Goal: Task Accomplishment & Management: Manage account settings

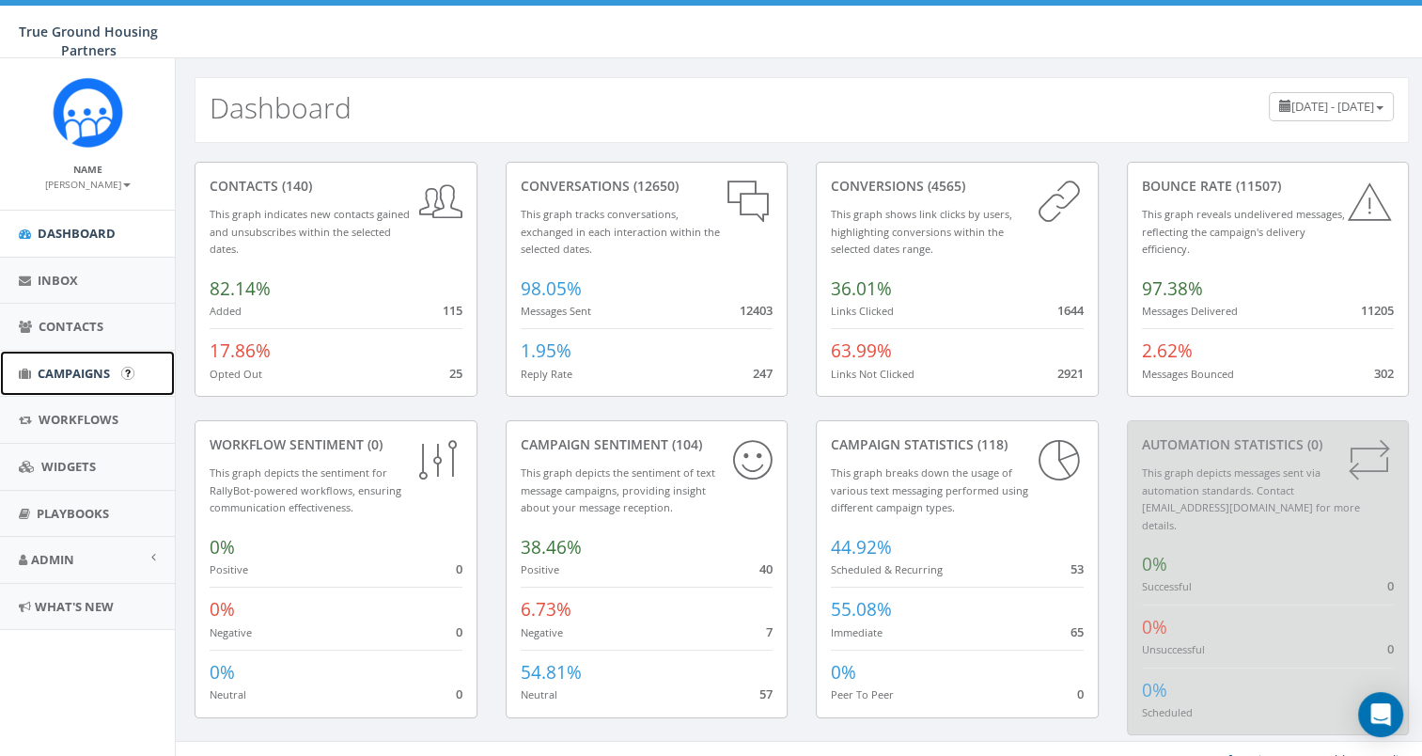
click at [45, 379] on span "Campaigns" at bounding box center [74, 373] width 72 height 17
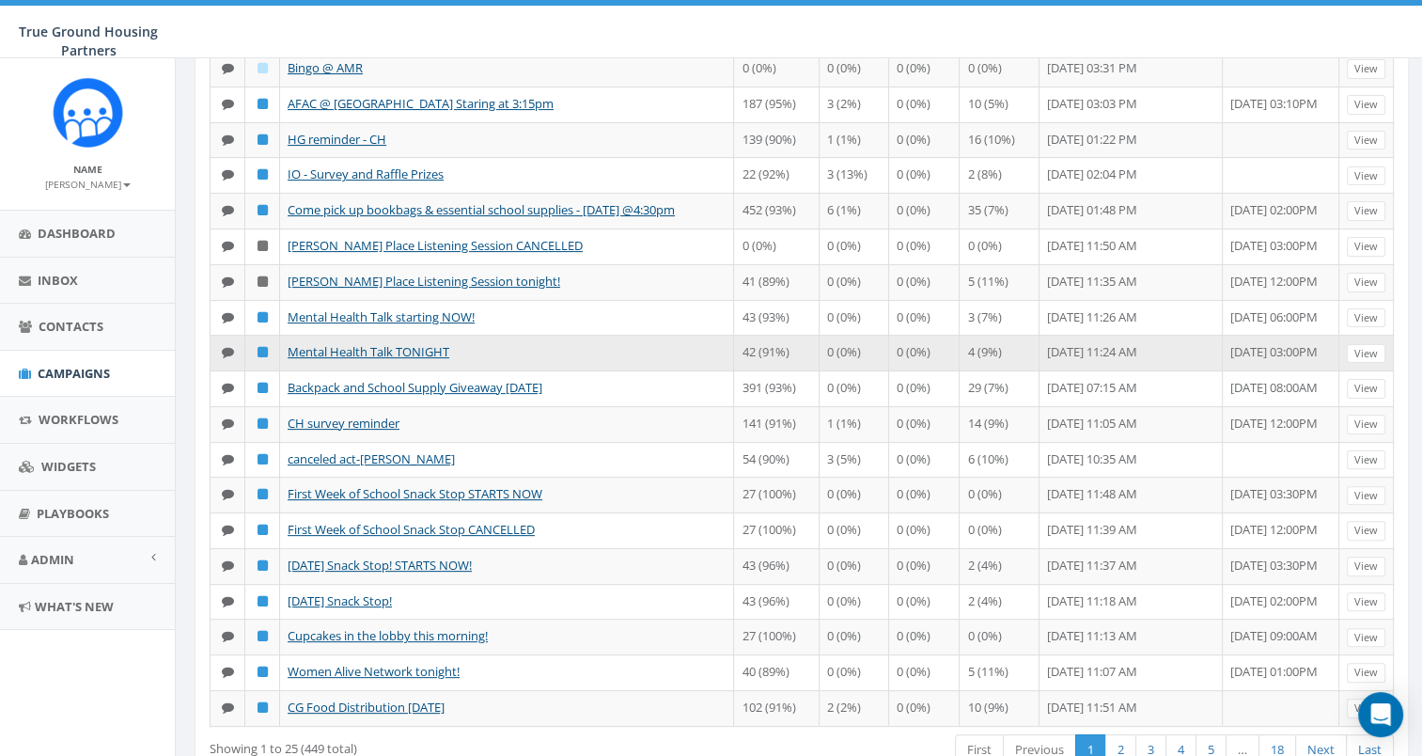
scroll to position [488, 0]
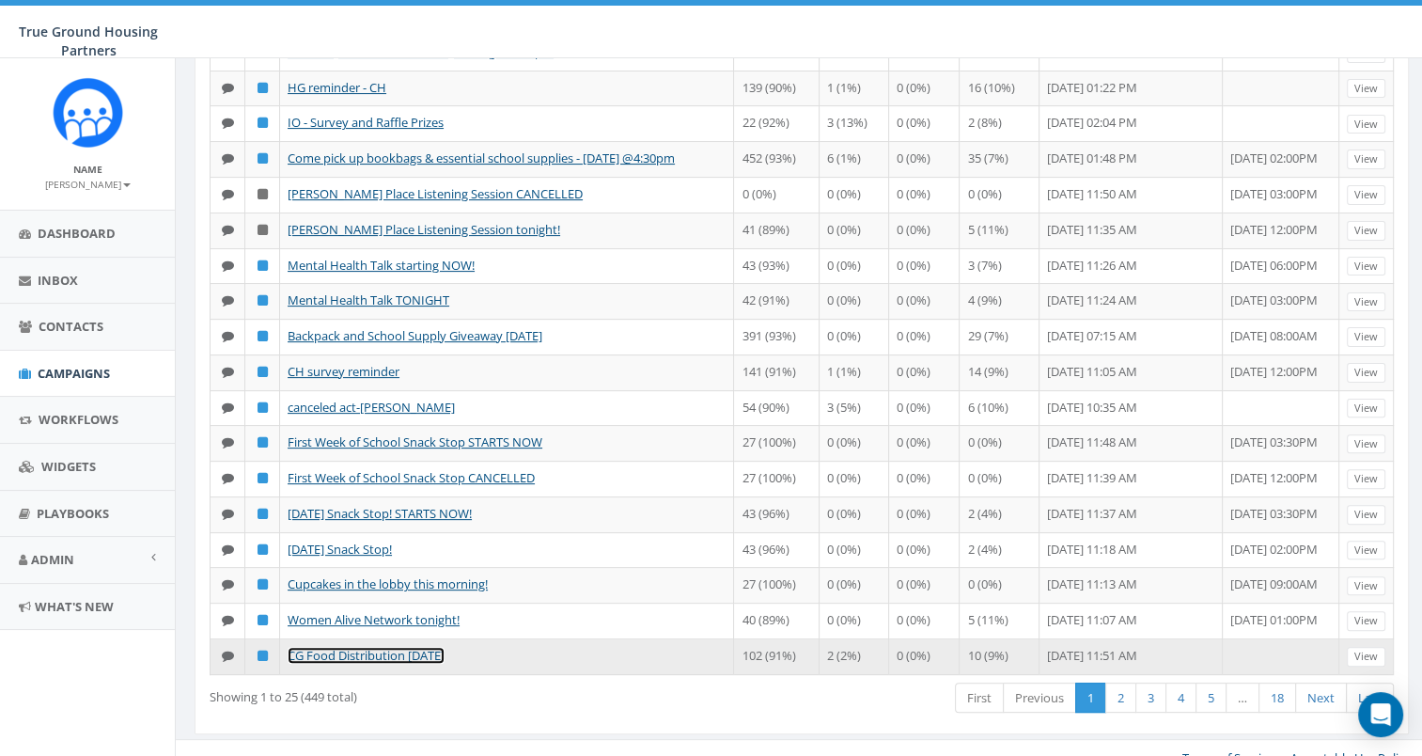
click at [422, 647] on link "CG Food Distribution 8/14/2025" at bounding box center [366, 655] width 157 height 17
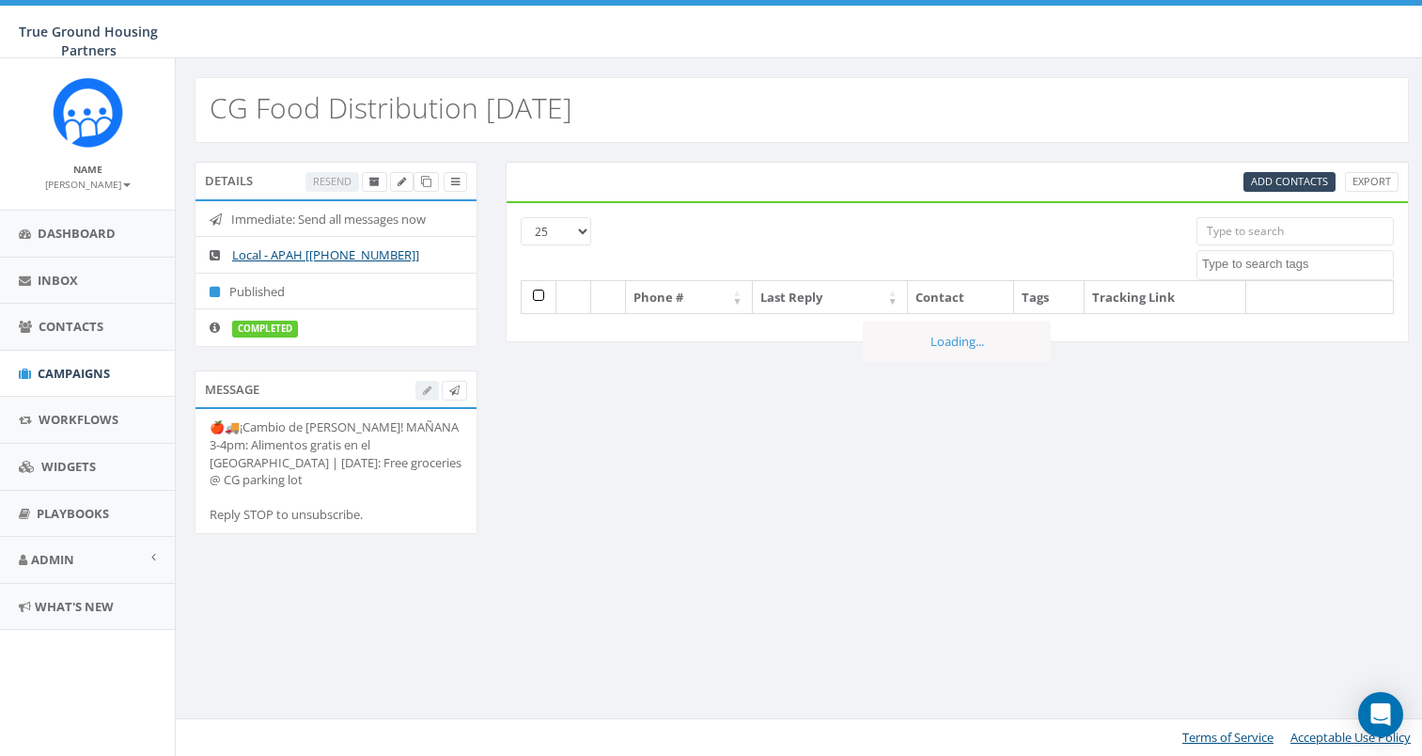
select select
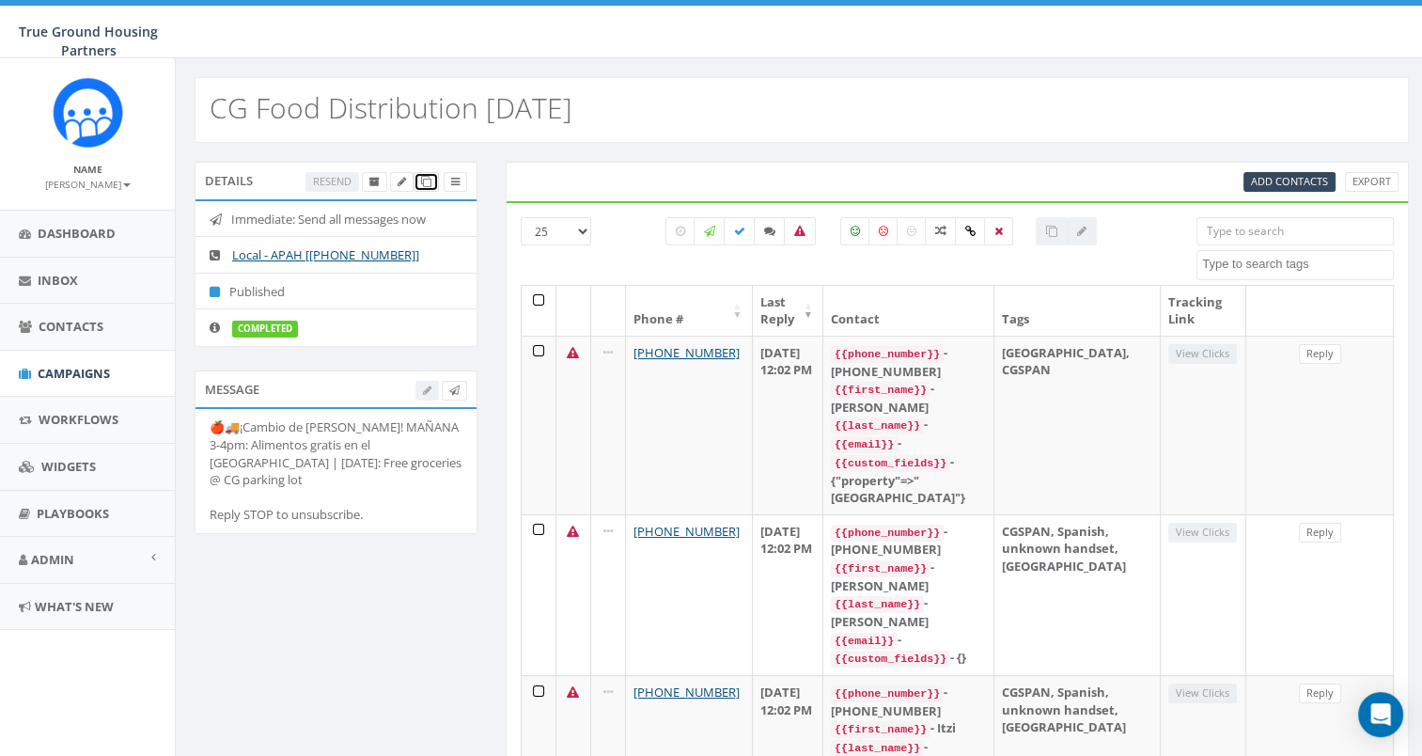
click at [421, 184] on icon at bounding box center [426, 182] width 10 height 10
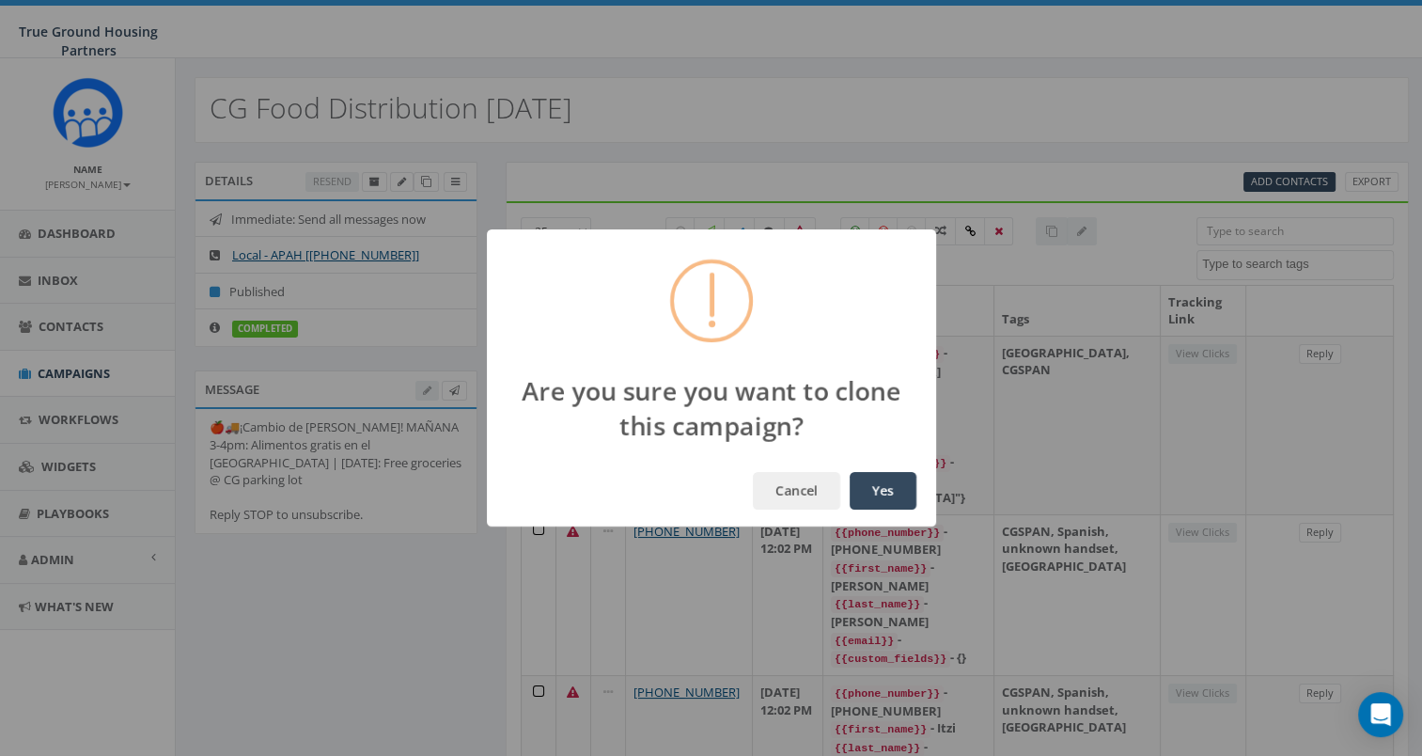
click at [881, 479] on button "Yes" at bounding box center [883, 491] width 67 height 38
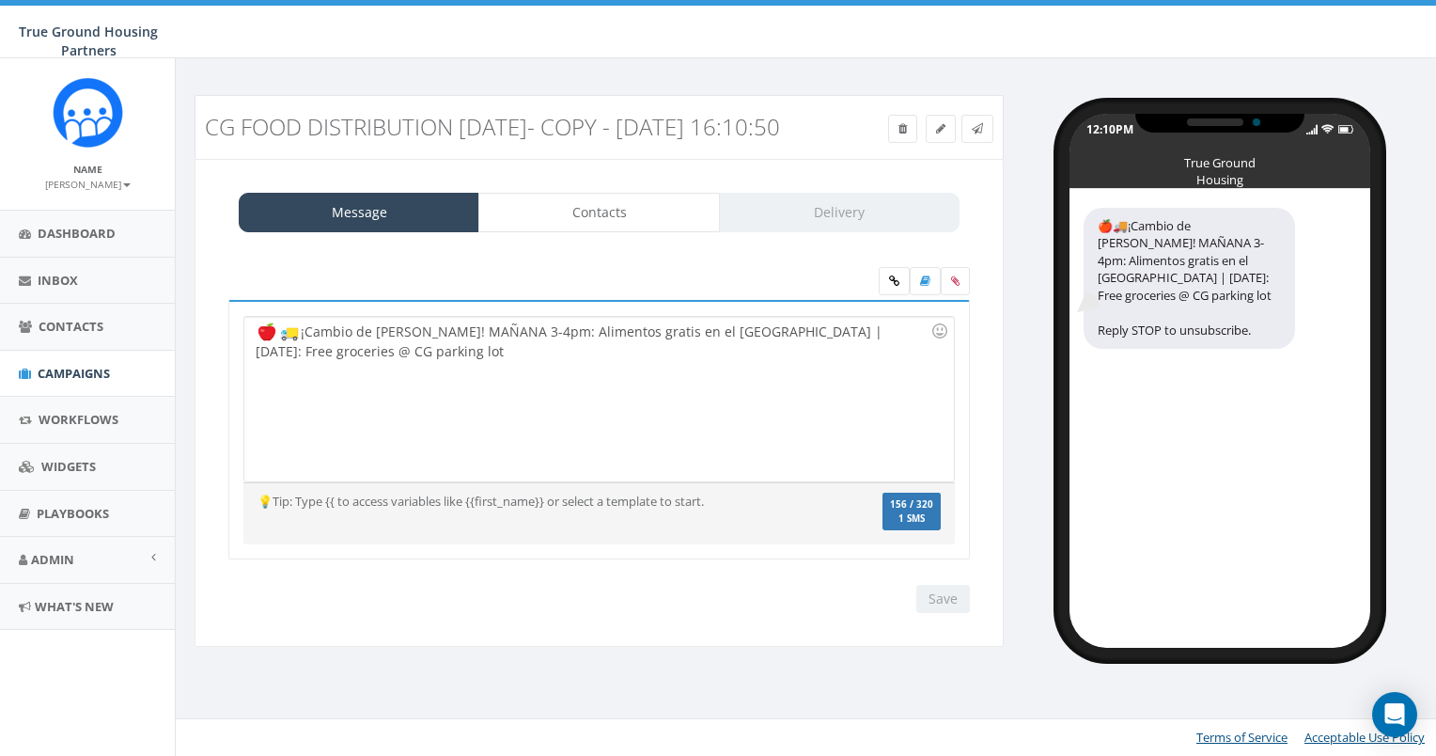
click at [429, 353] on div "¡Cambio de horario! MAÑANA 3-4pm: Alimentos gratis en el parqueo de Columbia Gr…" at bounding box center [598, 399] width 709 height 164
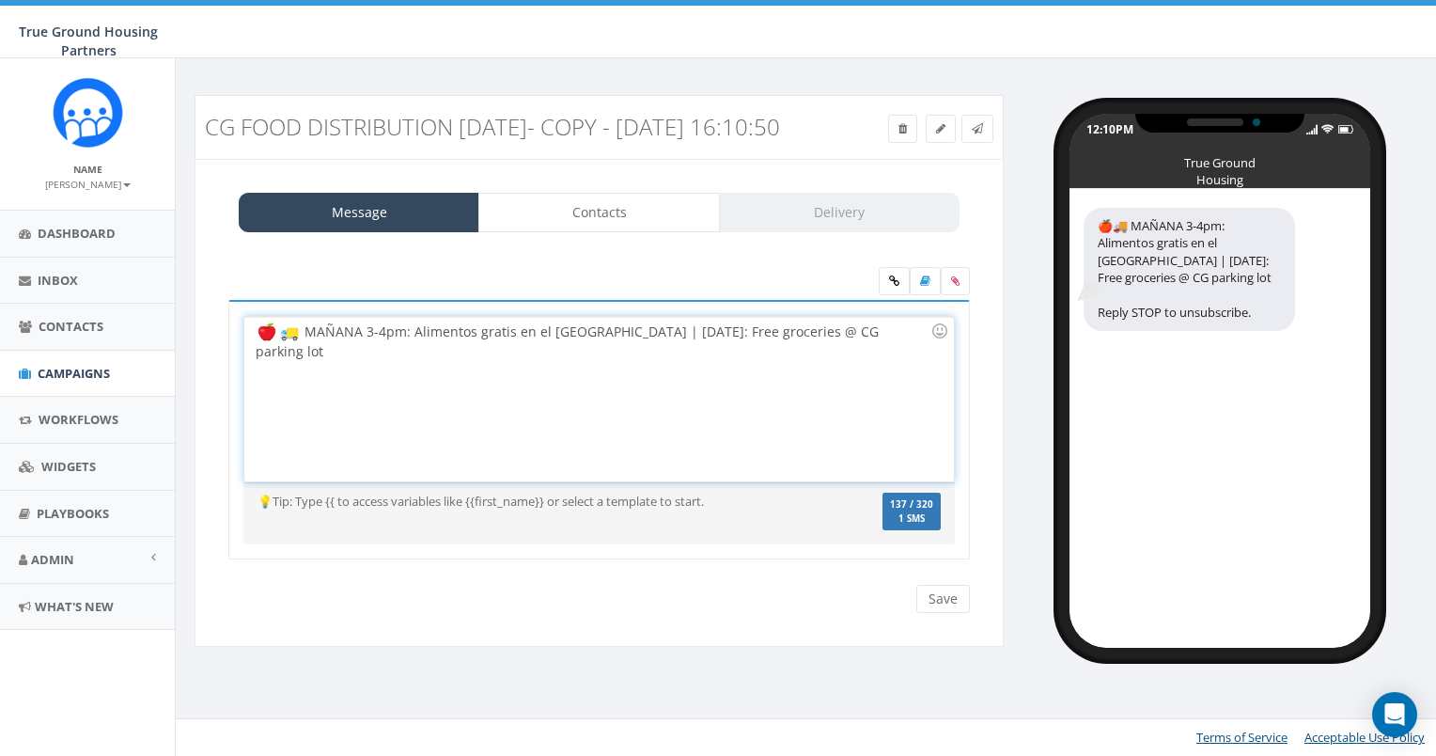
click at [332, 354] on div "MAÑANA 3-4pm: Alimentos gratis en el parqueo de Columbia Grove | Tomorrow: Free…" at bounding box center [598, 399] width 709 height 164
click at [722, 352] on div "HOY 3-4pm: Alimentos gratis en el parqueo de Columbia Grove | Tomorrow: Free gr…" at bounding box center [598, 399] width 709 height 164
click at [433, 380] on div "HOY 3-4pm: Alimentos gratis en el parqueo de Columbia Grove | Today! Free groce…" at bounding box center [598, 399] width 709 height 164
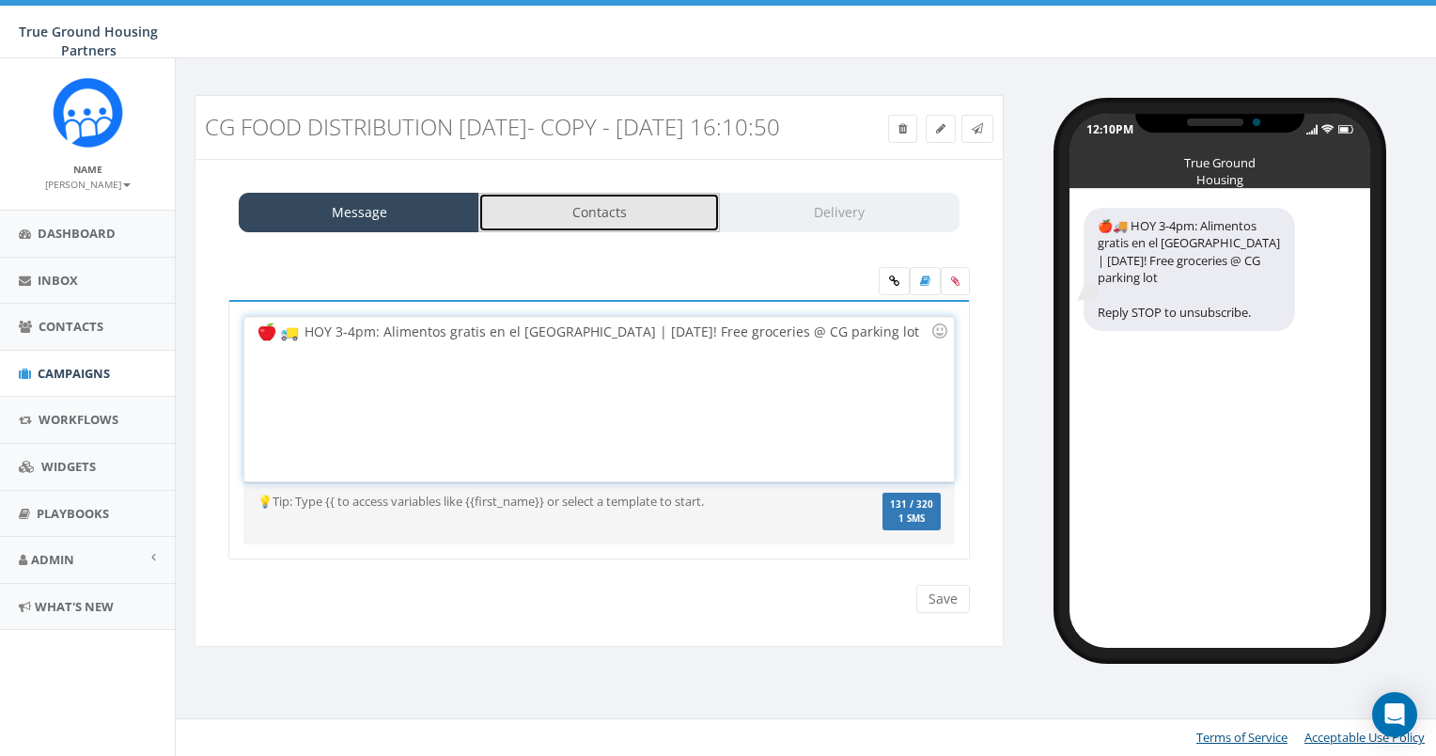
click at [582, 232] on link "Contacts" at bounding box center [598, 212] width 241 height 39
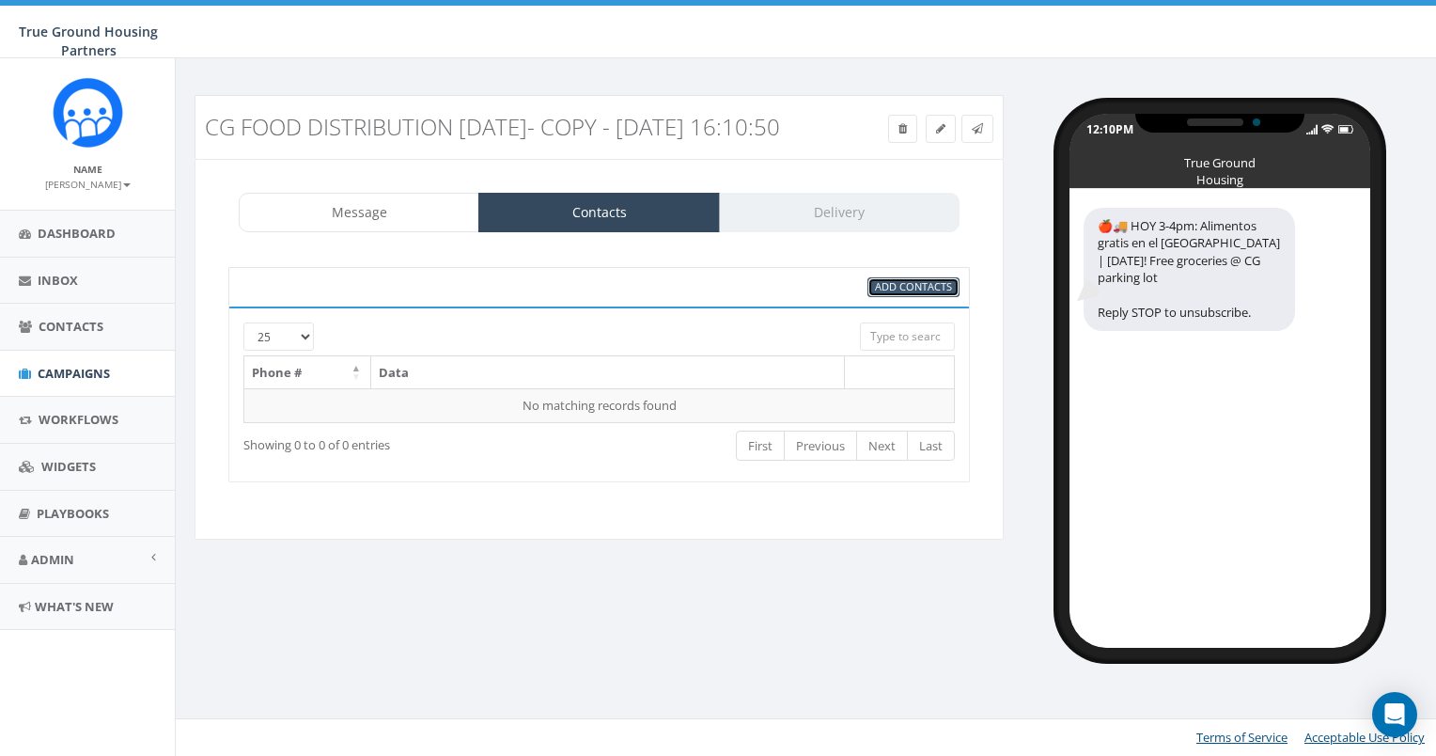
click at [917, 293] on span "Add Contacts" at bounding box center [913, 286] width 77 height 14
select select
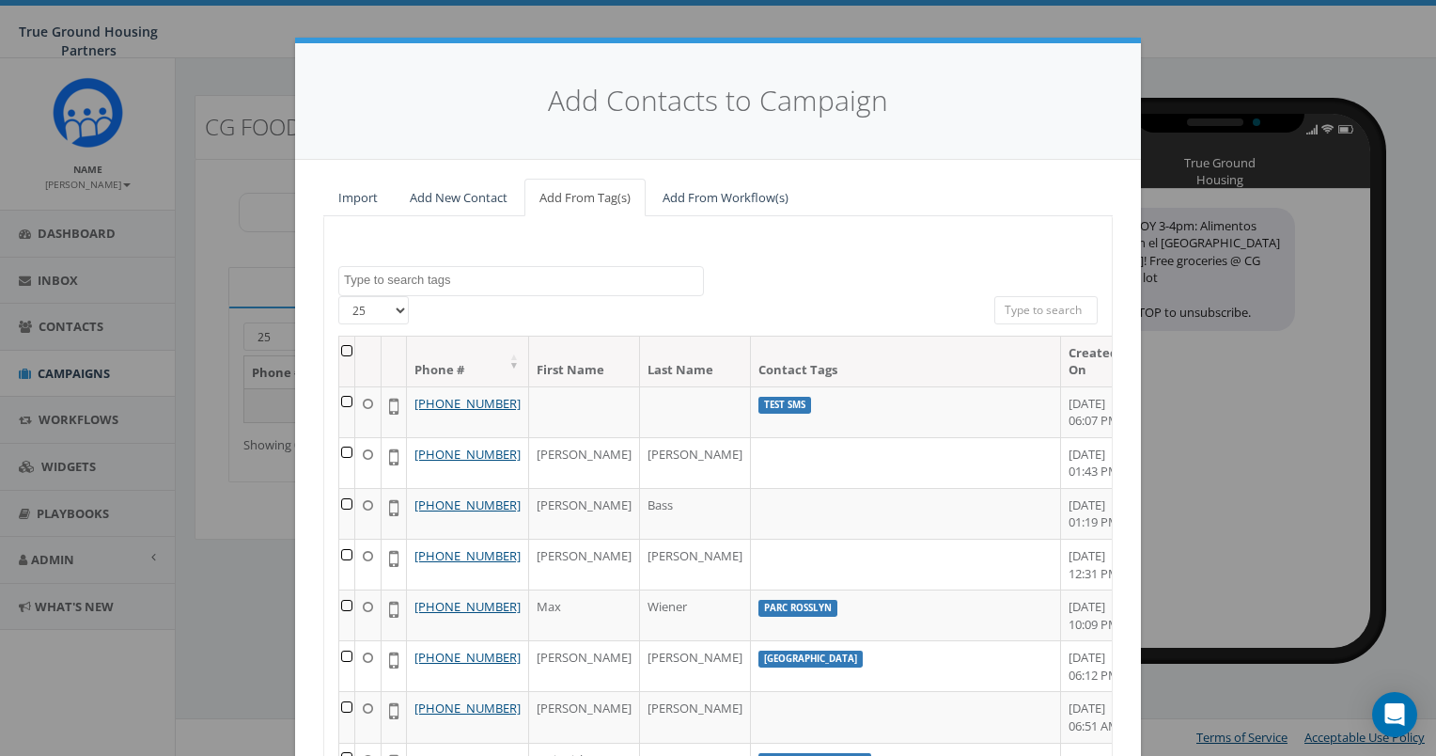
click at [582, 281] on textarea "Search" at bounding box center [523, 280] width 359 height 17
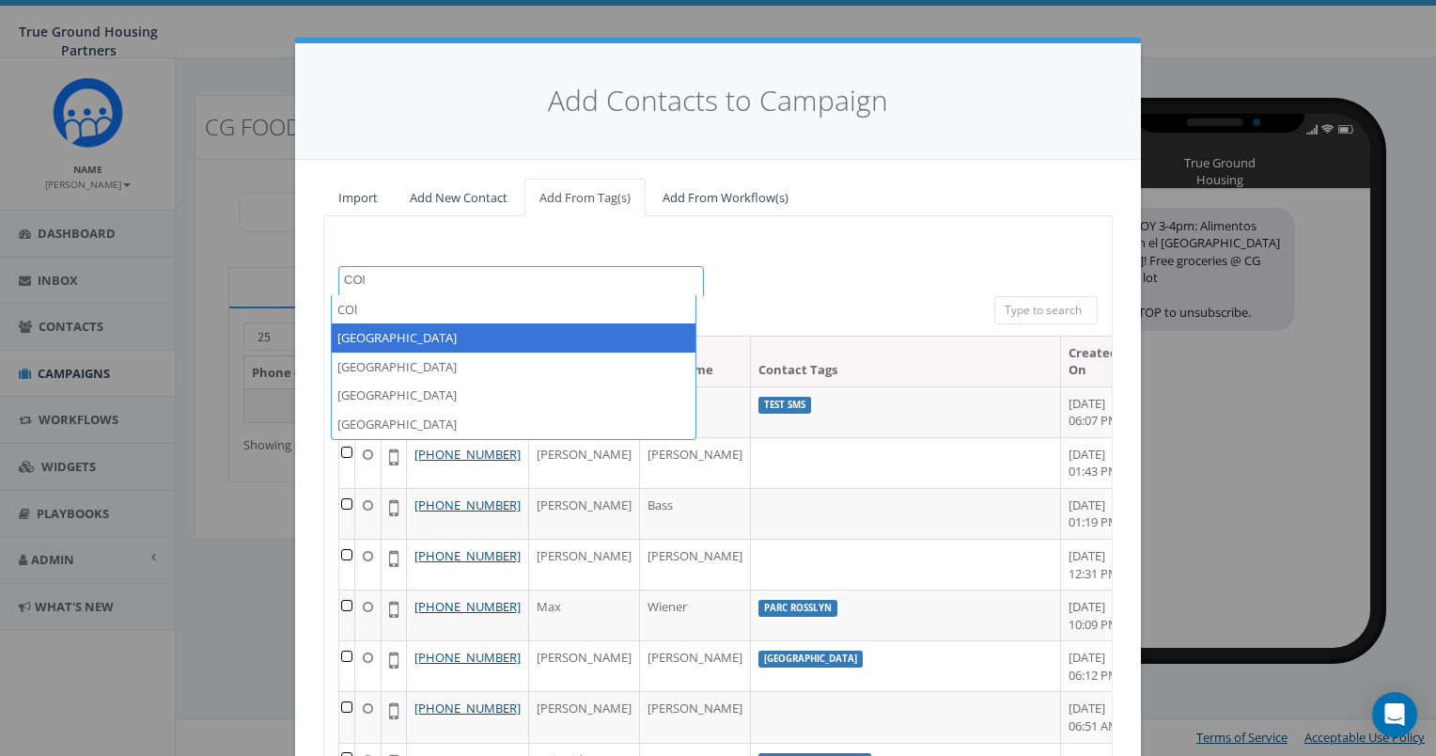
type textarea "COl"
select select "[GEOGRAPHIC_DATA]"
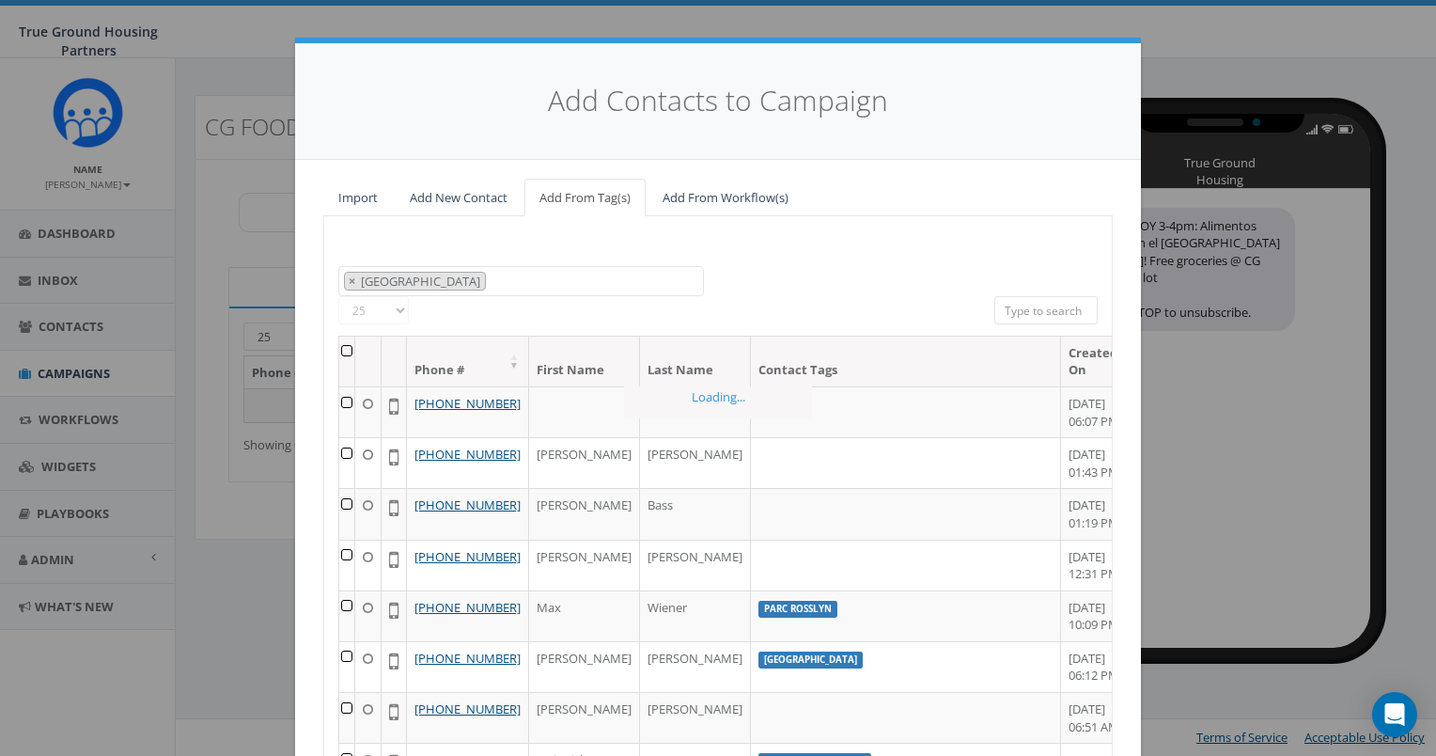
scroll to position [192, 0]
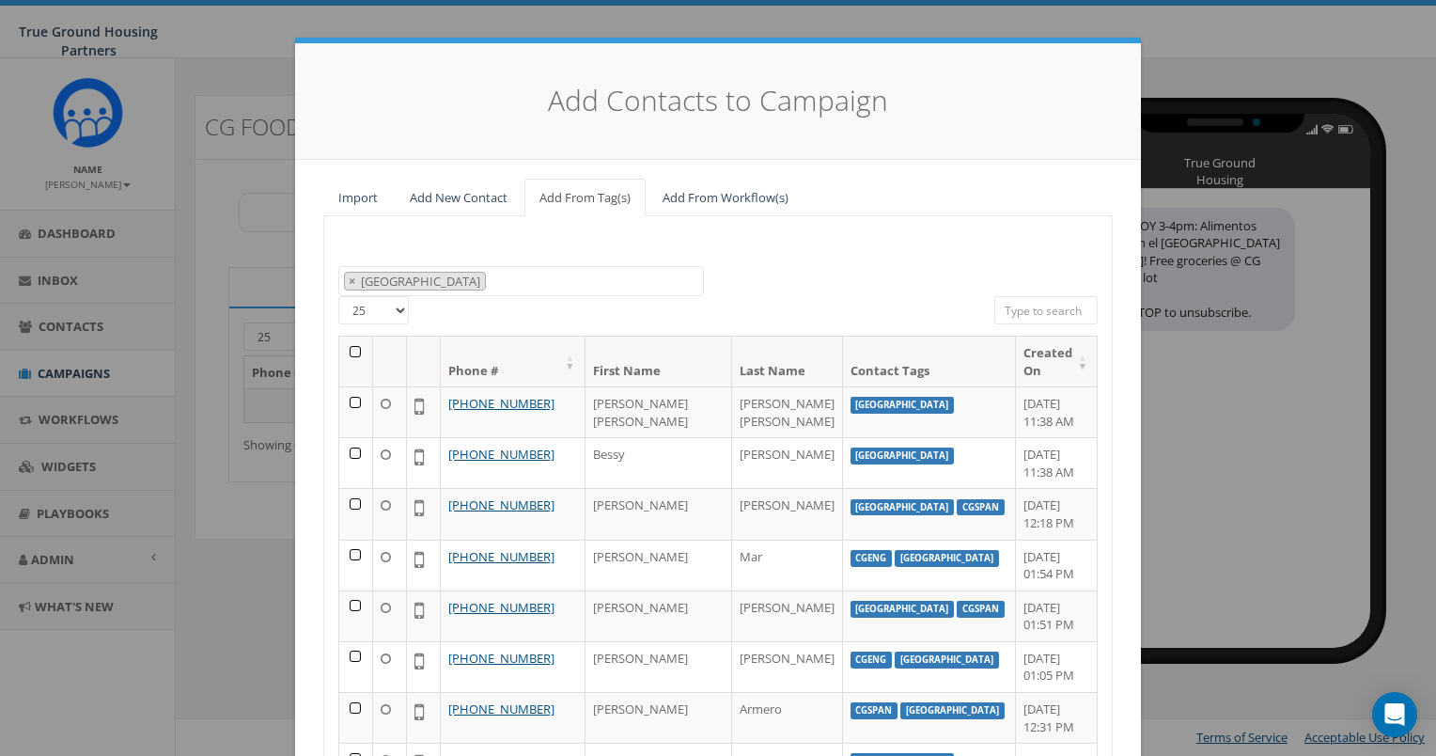
click at [346, 351] on th at bounding box center [356, 361] width 34 height 50
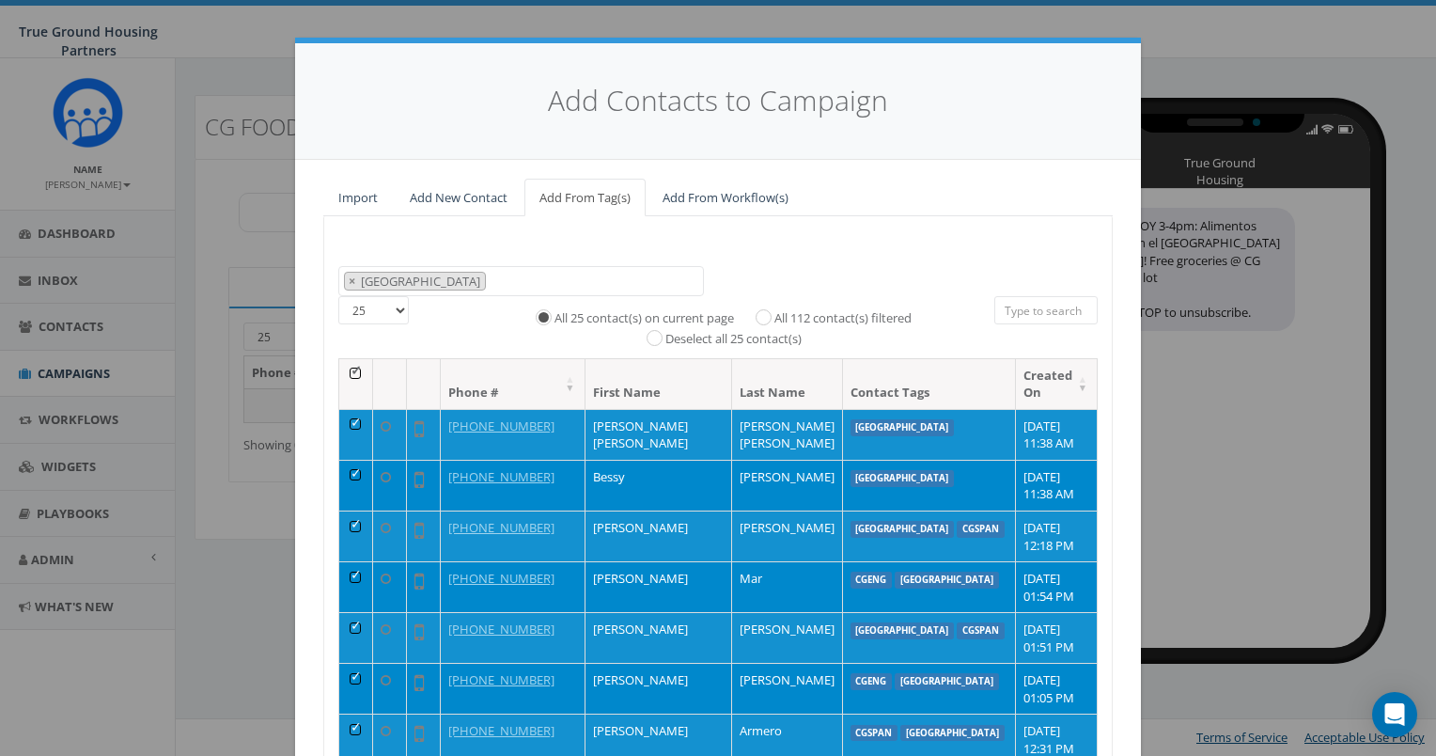
click at [897, 316] on label "All 112 contact(s) filtered" at bounding box center [842, 318] width 137 height 19
click at [774, 316] on input "All 112 contact(s) filtered" at bounding box center [768, 315] width 12 height 12
radio input "true"
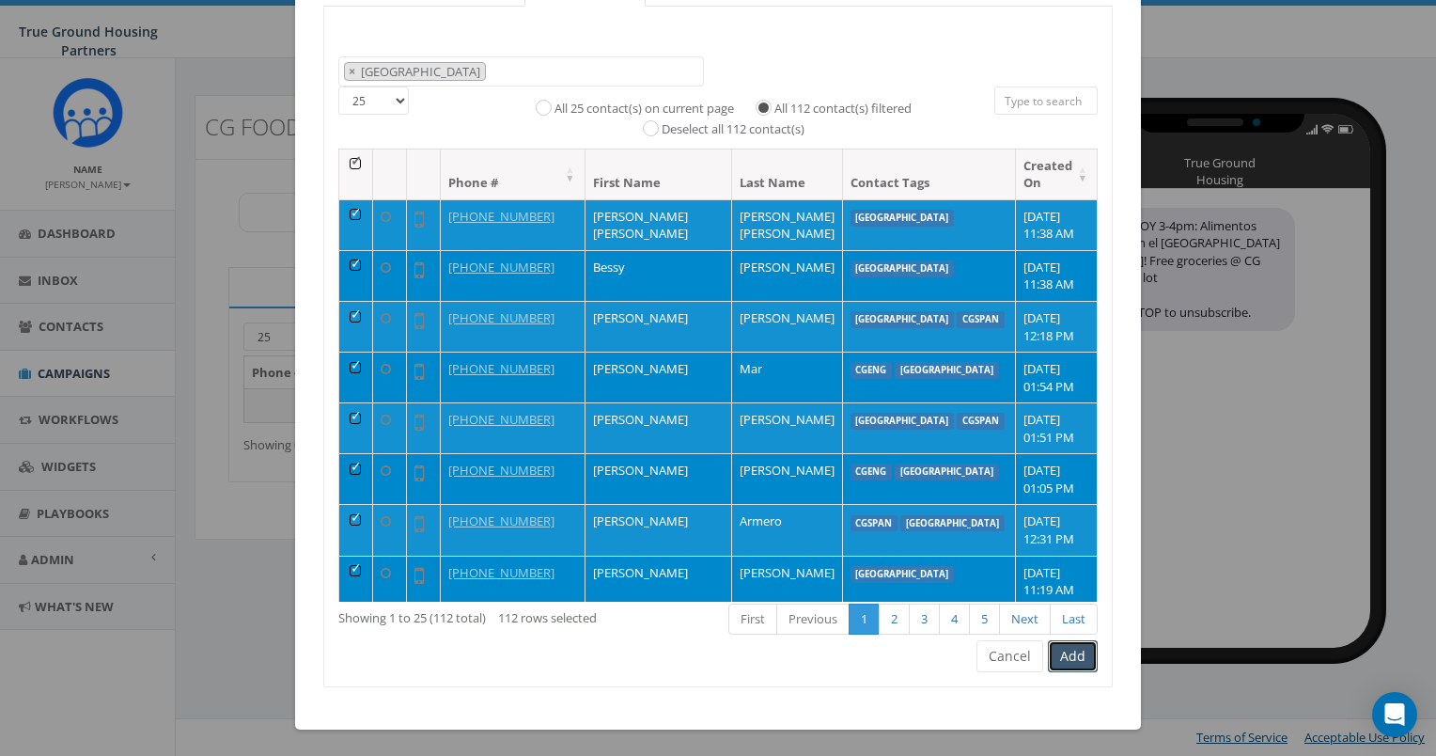
click at [1067, 654] on button "Add" at bounding box center [1073, 656] width 50 height 32
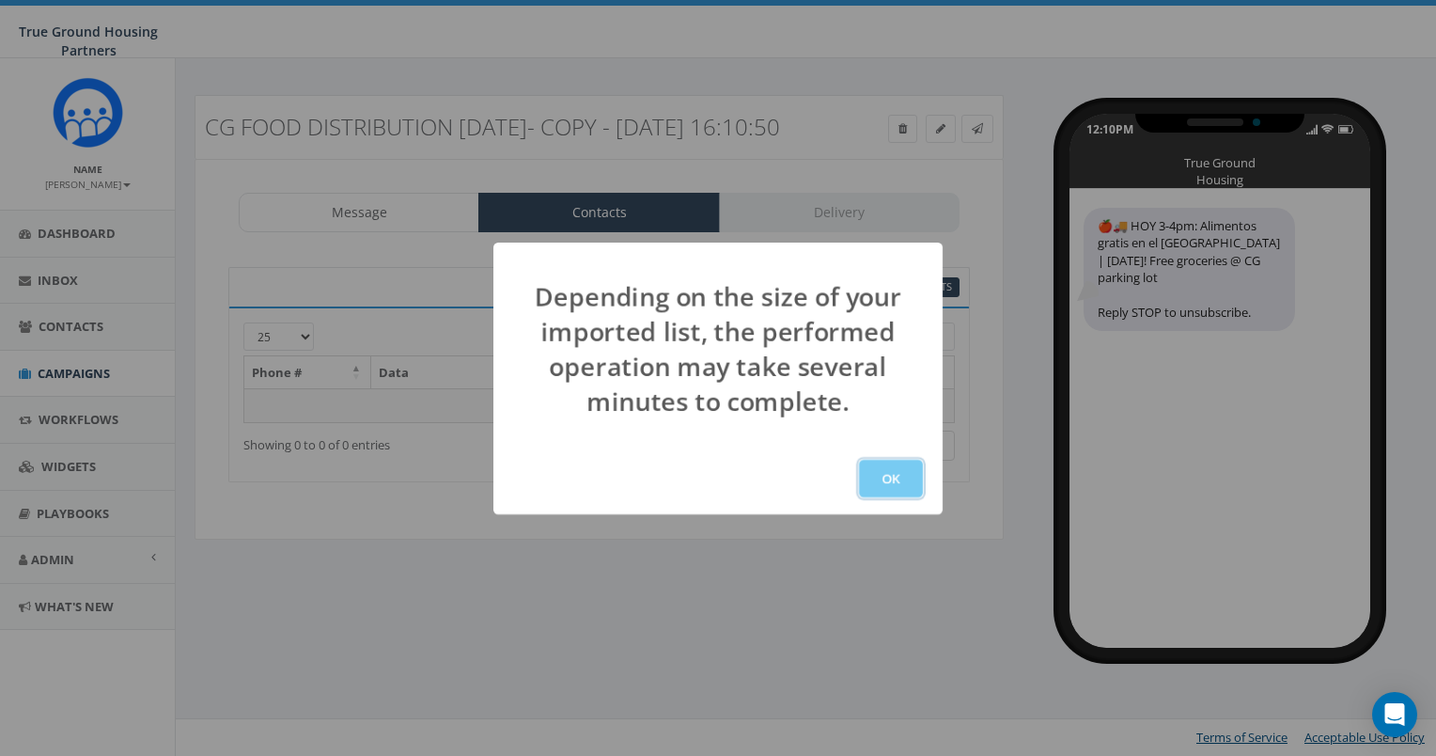
click at [887, 473] on button "OK" at bounding box center [891, 479] width 64 height 38
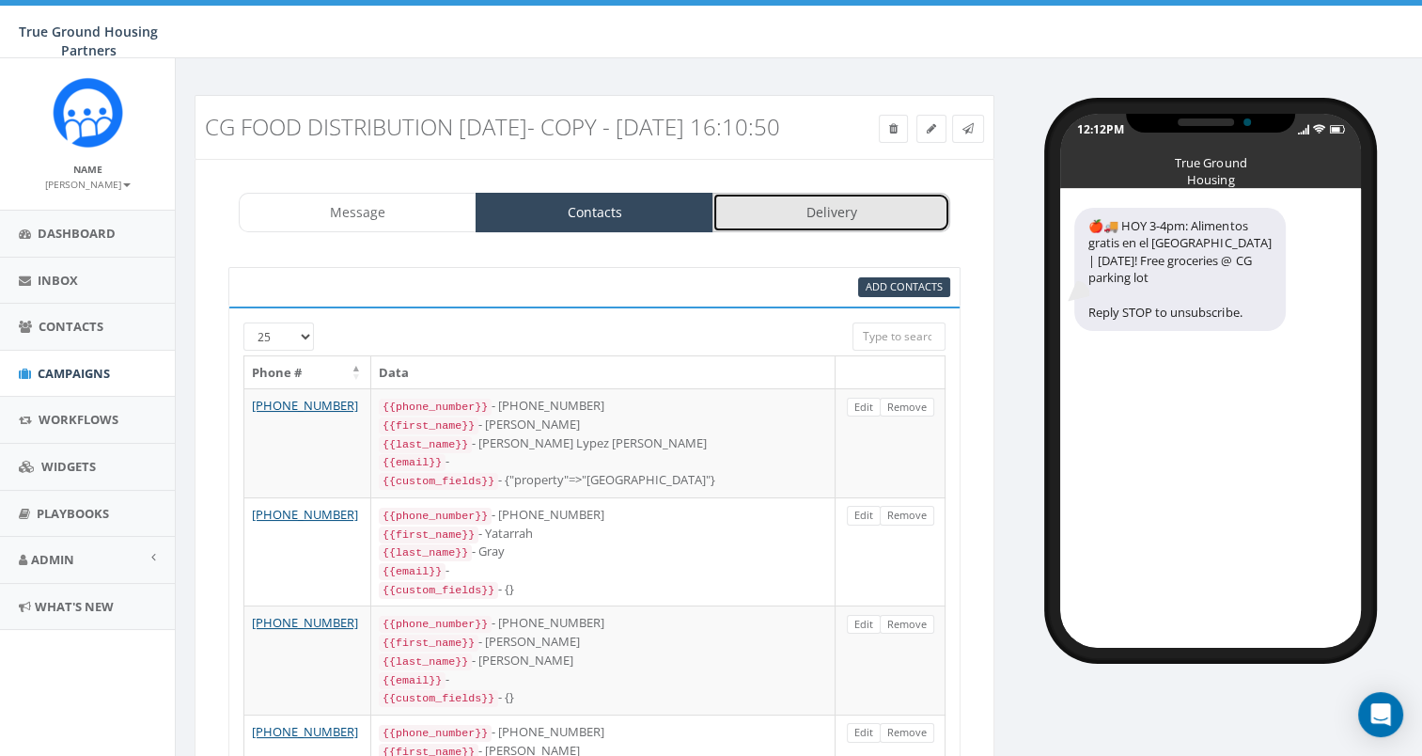
click at [819, 226] on link "Delivery" at bounding box center [831, 212] width 238 height 39
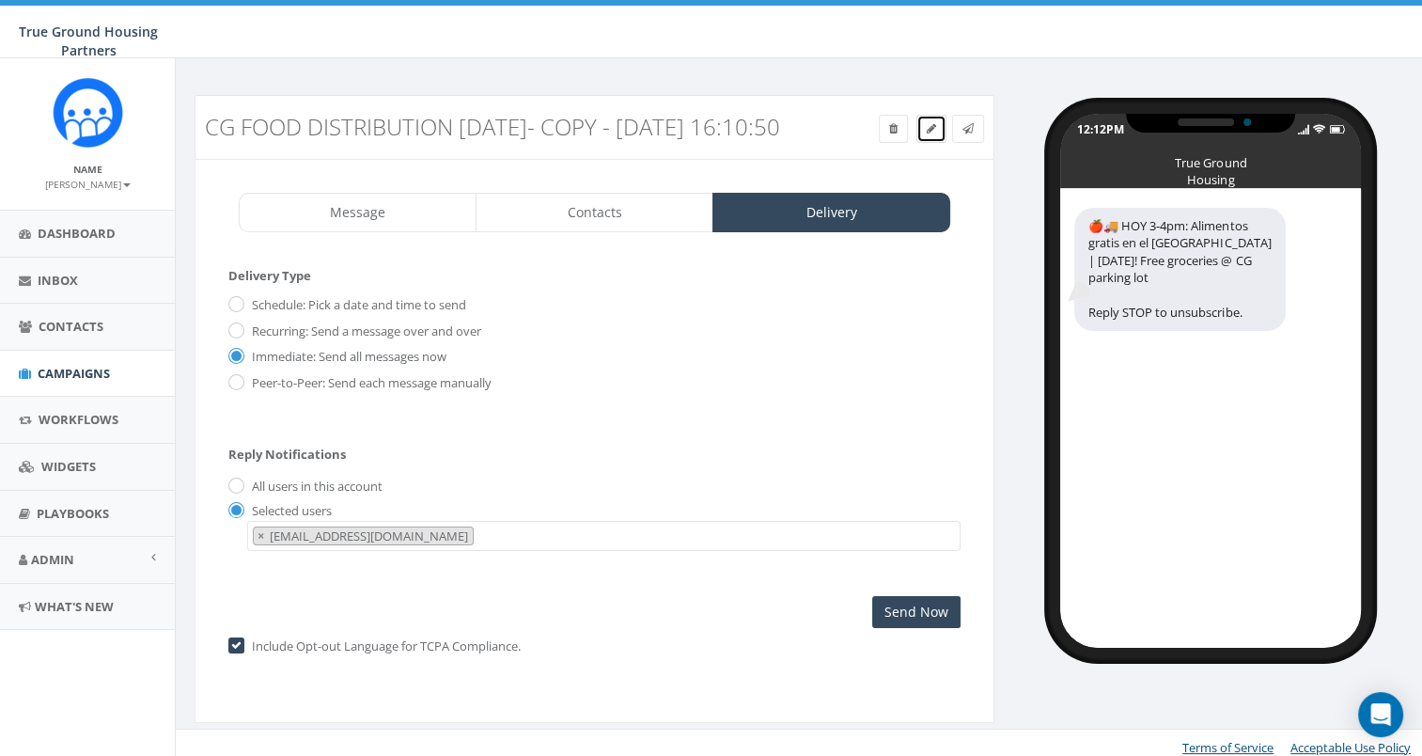
click at [931, 123] on icon at bounding box center [931, 128] width 9 height 11
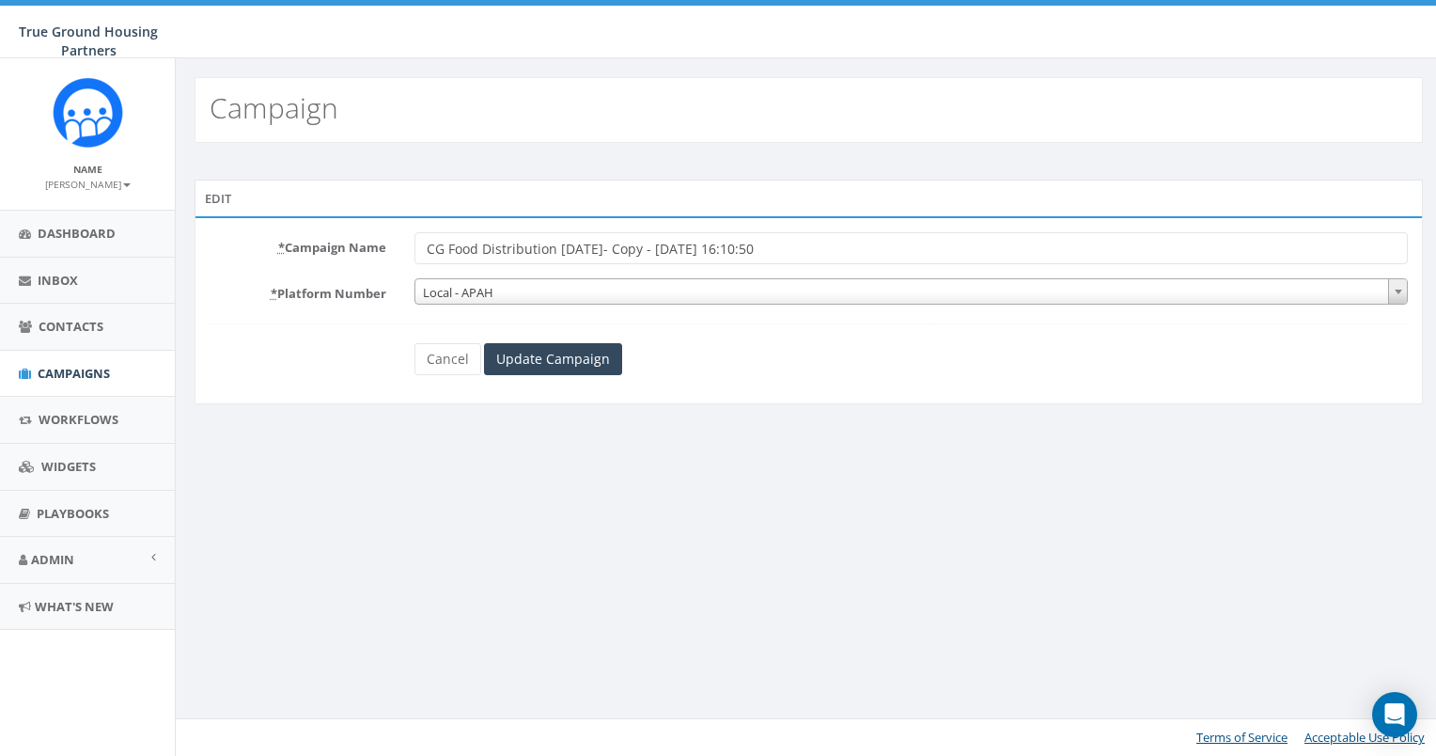
drag, startPoint x: 815, startPoint y: 249, endPoint x: 570, endPoint y: 248, distance: 244.3
click at [570, 248] on input "CG Food Distribution 8/14/2025- Copy - 2025-08-27 16:10:50" at bounding box center [911, 248] width 994 height 32
type input "CG Food Distribution [DATE]"
click at [527, 351] on input "Update Campaign" at bounding box center [553, 359] width 138 height 32
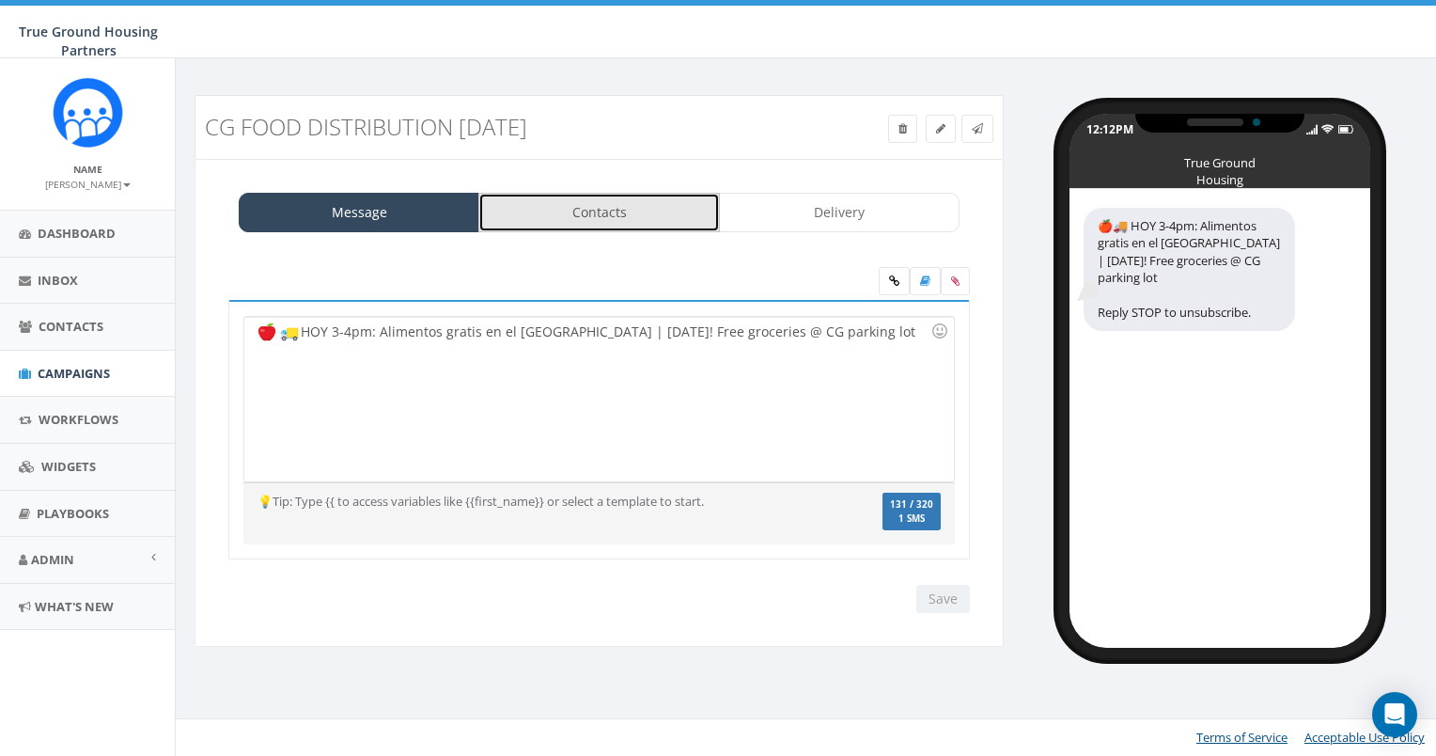
click at [638, 211] on link "Contacts" at bounding box center [598, 212] width 241 height 39
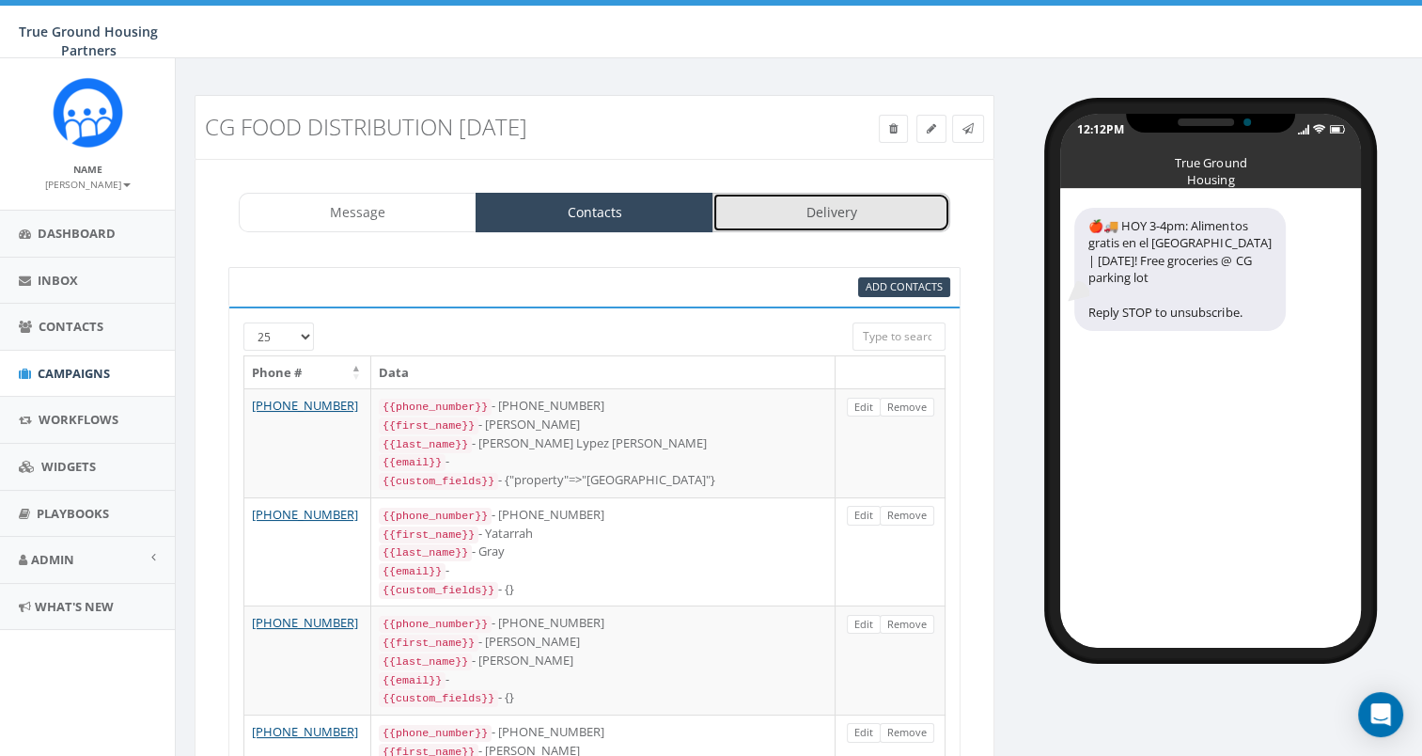
click at [763, 225] on link "Delivery" at bounding box center [831, 212] width 238 height 39
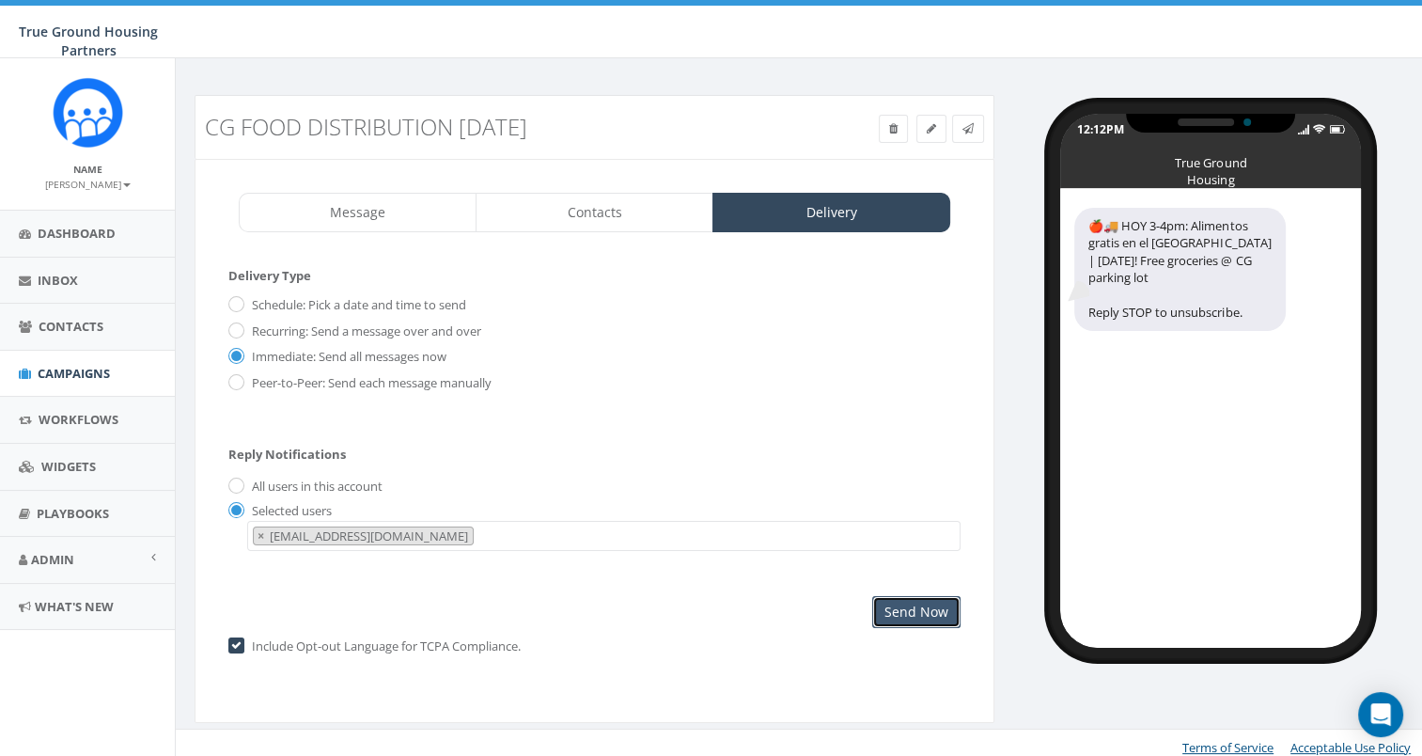
click at [897, 608] on input "Send Now" at bounding box center [916, 612] width 88 height 32
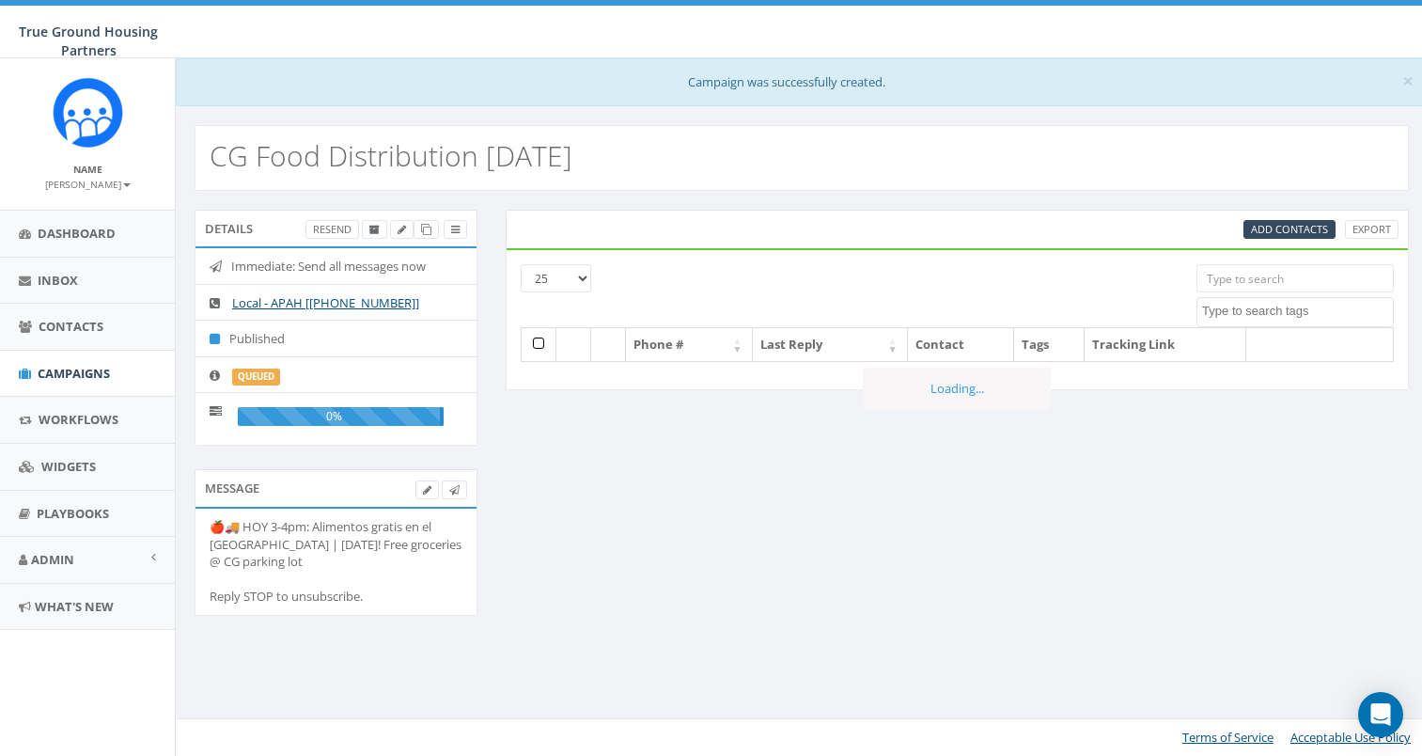
select select
